Goal: Navigation & Orientation: Find specific page/section

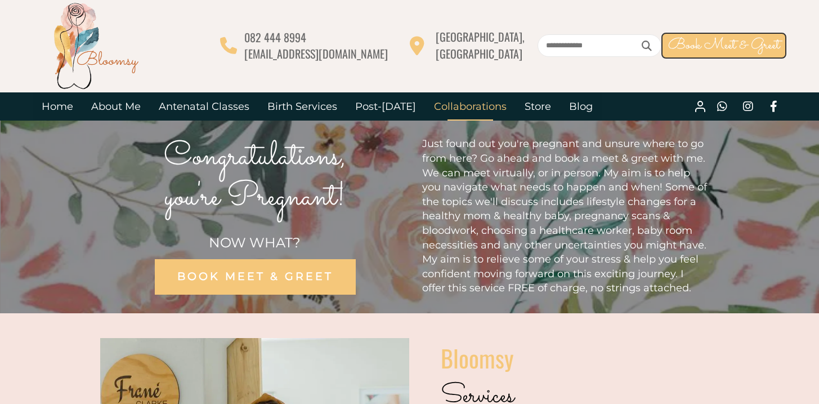
click at [455, 106] on link "Collaborations" at bounding box center [470, 106] width 91 height 28
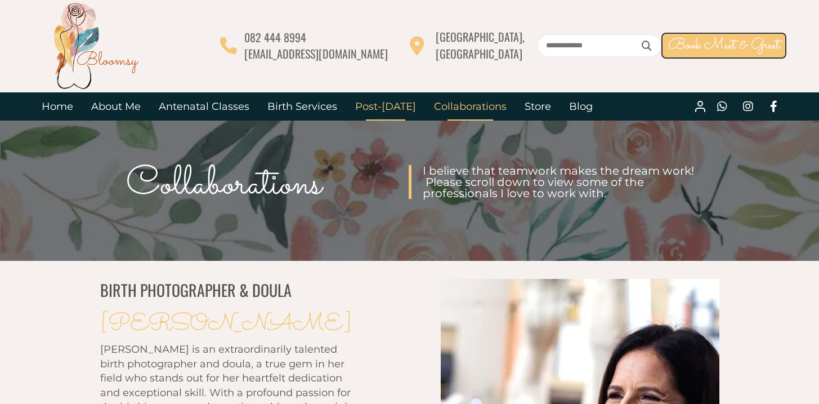
click at [386, 108] on link "Post-[DATE]" at bounding box center [385, 106] width 79 height 28
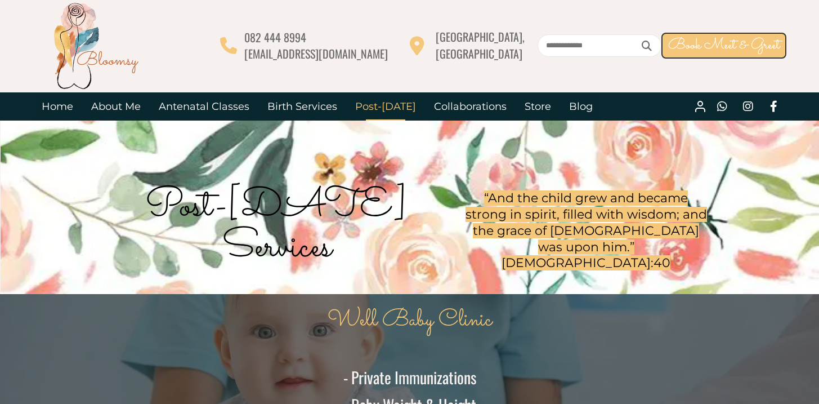
click at [304, 108] on link "Birth Services" at bounding box center [303, 106] width 88 height 28
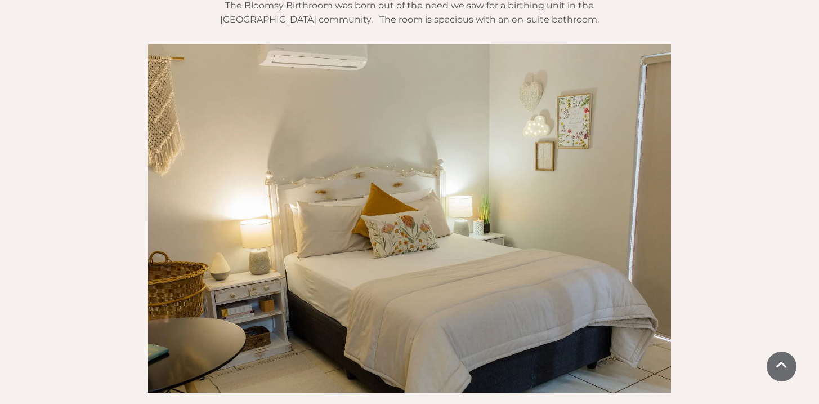
scroll to position [1202, 0]
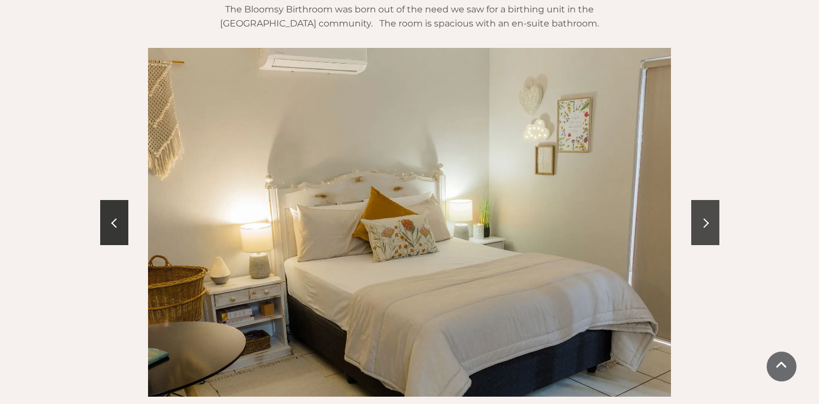
click at [707, 218] on span at bounding box center [704, 223] width 10 height 10
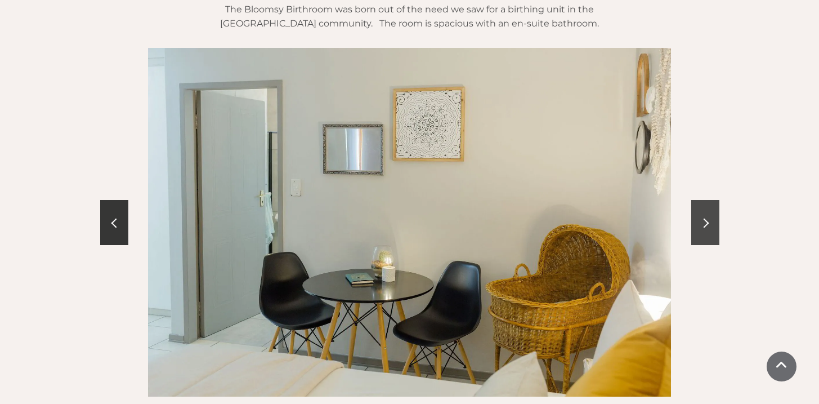
click at [707, 218] on span at bounding box center [704, 223] width 10 height 10
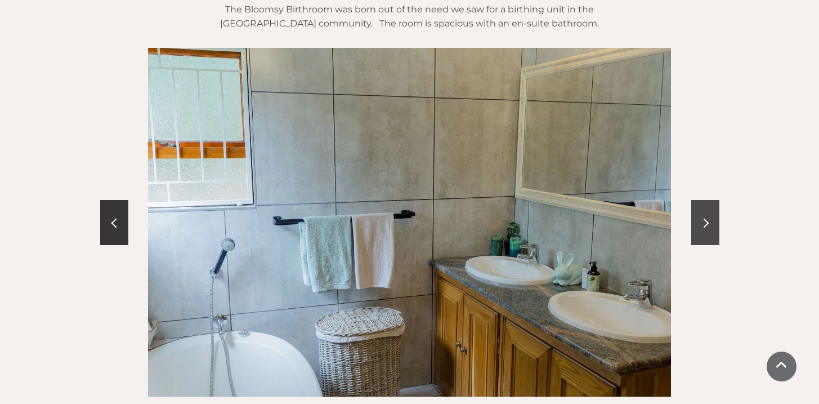
click at [707, 218] on span at bounding box center [704, 223] width 10 height 10
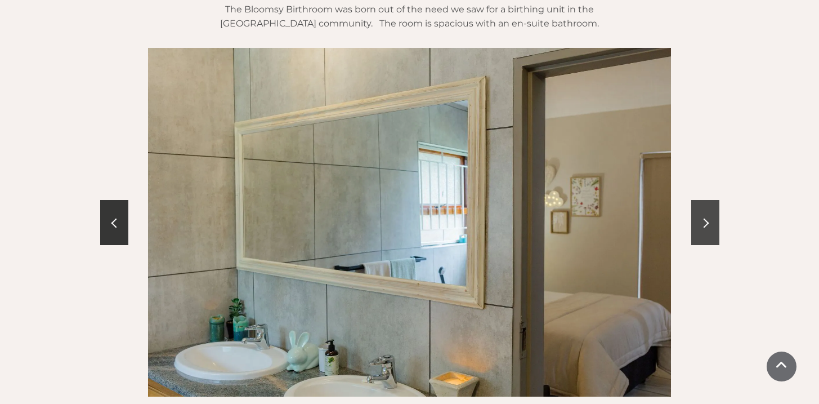
click at [707, 218] on span at bounding box center [704, 223] width 10 height 10
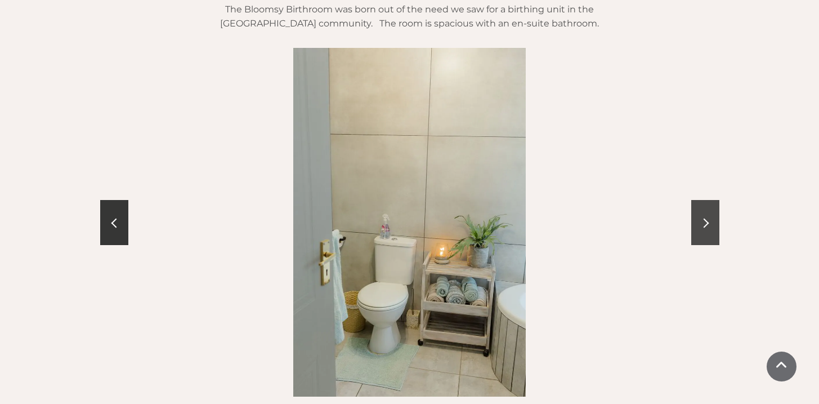
click at [707, 218] on span at bounding box center [704, 223] width 10 height 10
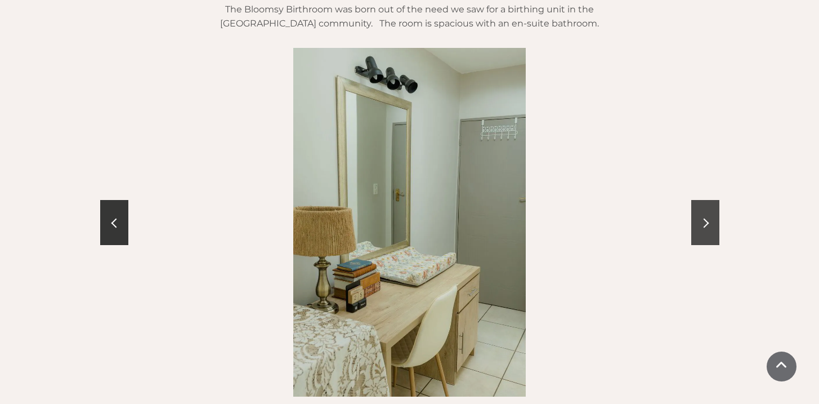
click at [707, 218] on span at bounding box center [704, 223] width 10 height 10
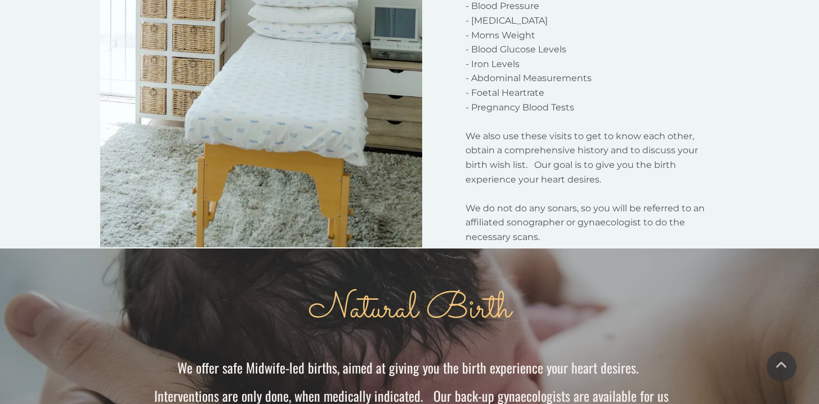
scroll to position [0, 0]
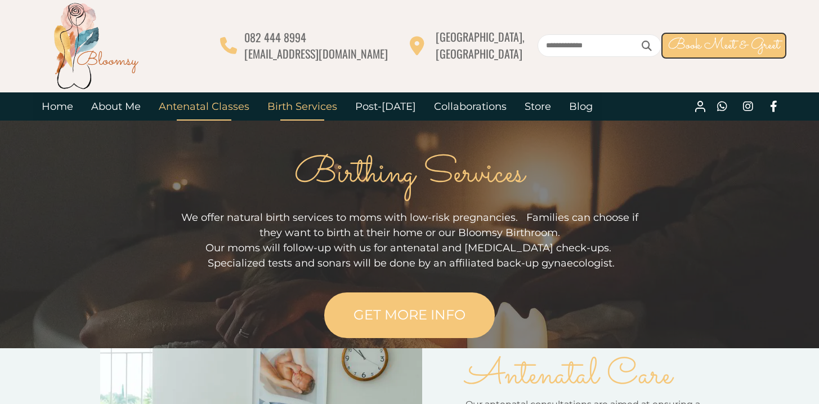
click at [216, 109] on link "Antenatal Classes" at bounding box center [204, 106] width 109 height 28
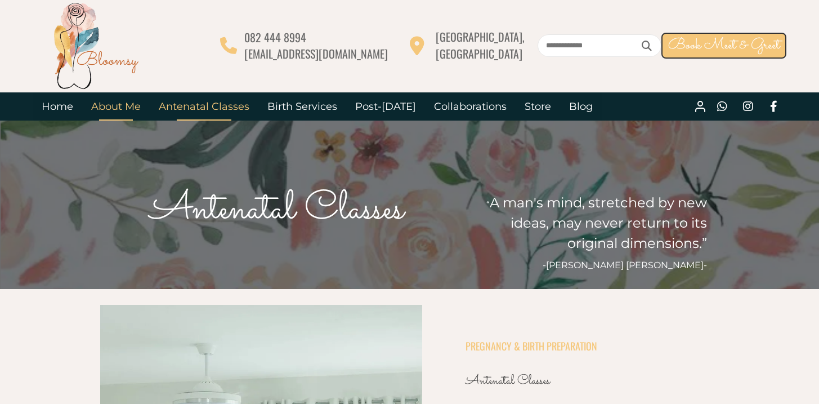
click at [125, 106] on link "About Me" at bounding box center [116, 106] width 68 height 28
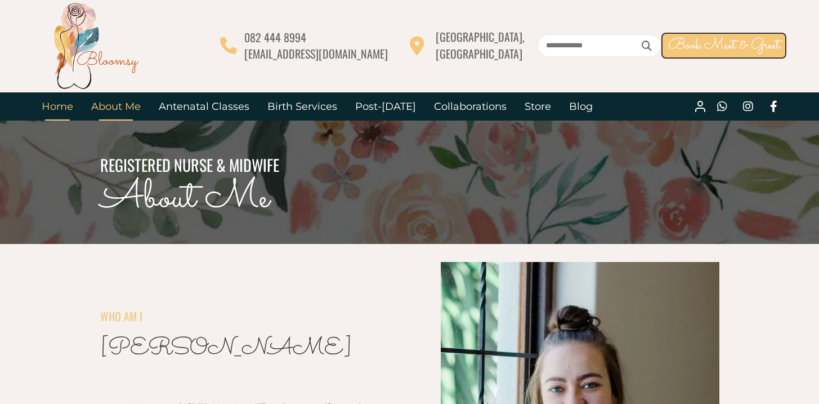
click at [69, 111] on link "Home" at bounding box center [58, 106] width 50 height 28
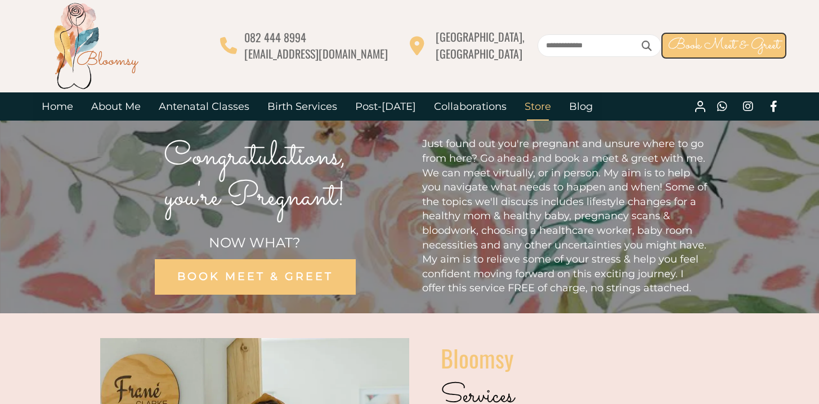
click at [521, 108] on link "Store" at bounding box center [538, 106] width 44 height 28
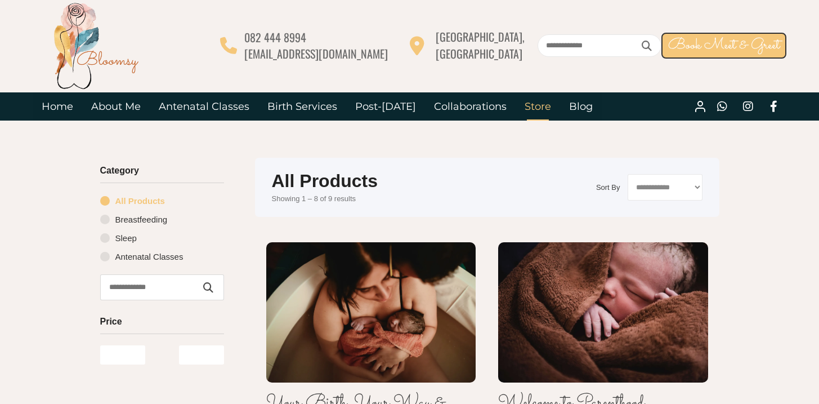
type input "*****"
type input "*********"
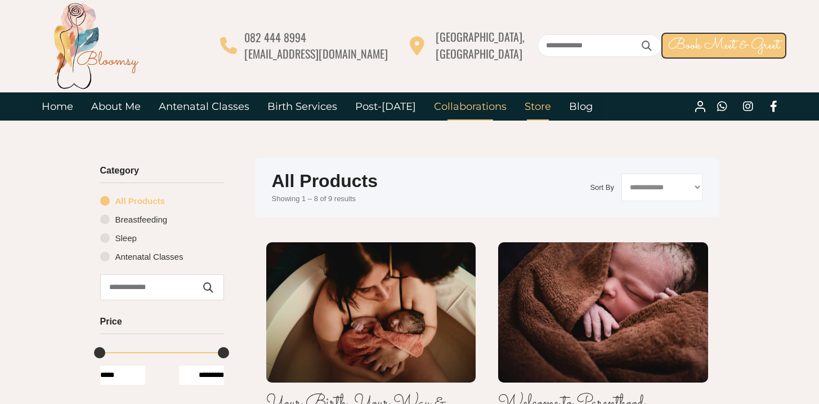
click at [455, 117] on link "Collaborations" at bounding box center [470, 106] width 91 height 28
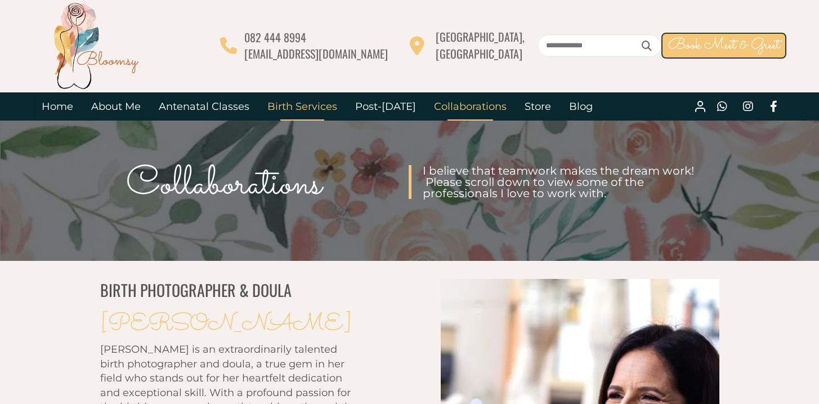
click at [308, 110] on link "Birth Services" at bounding box center [303, 106] width 88 height 28
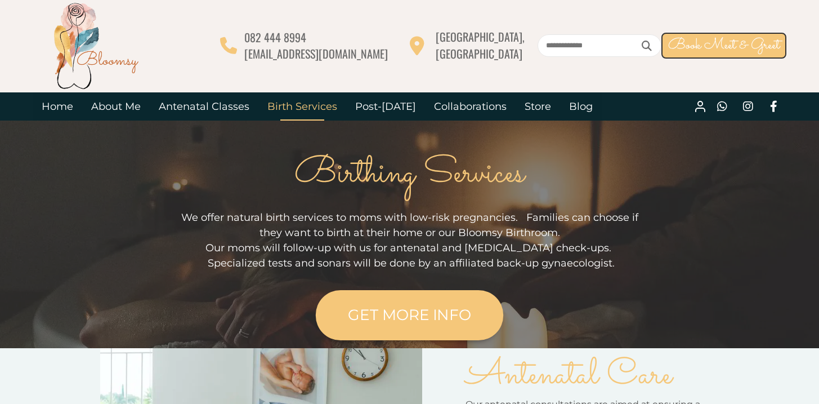
click at [393, 305] on link "GET MORE INFO" at bounding box center [410, 315] width 188 height 50
